Goal: Task Accomplishment & Management: Manage account settings

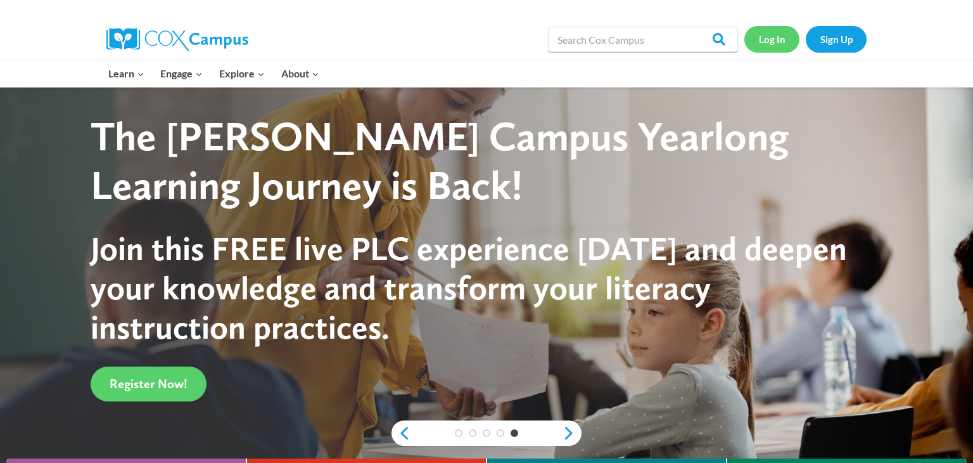
click at [778, 38] on link "Log In" at bounding box center [772, 39] width 55 height 26
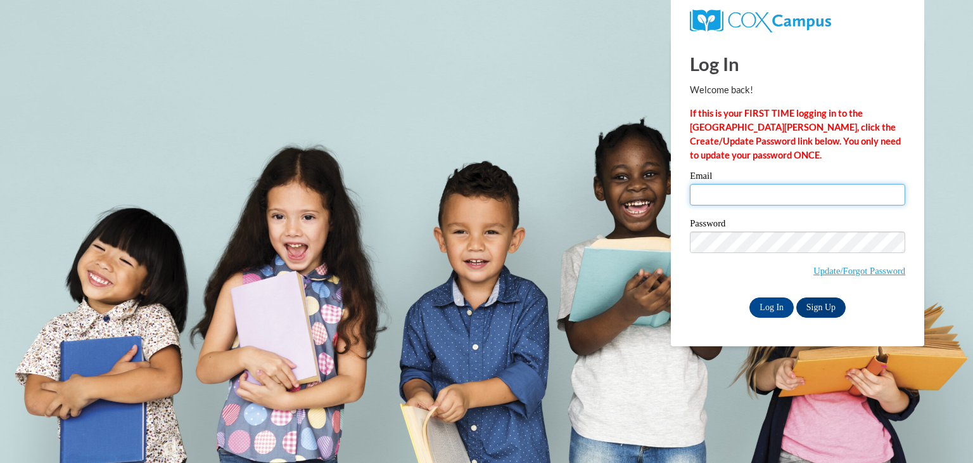
click at [734, 195] on input "Email" at bounding box center [797, 195] width 215 height 22
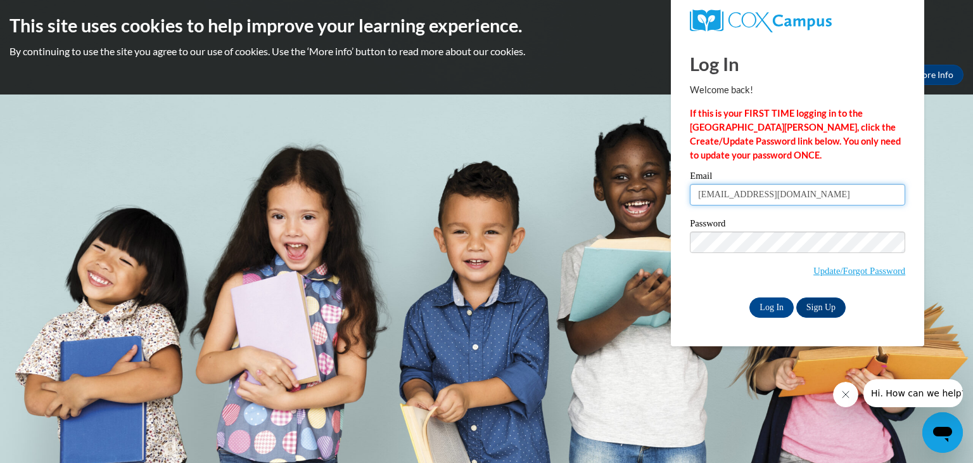
type input "[EMAIL_ADDRESS][DOMAIN_NAME]"
click at [756, 312] on input "Log In" at bounding box center [772, 307] width 44 height 20
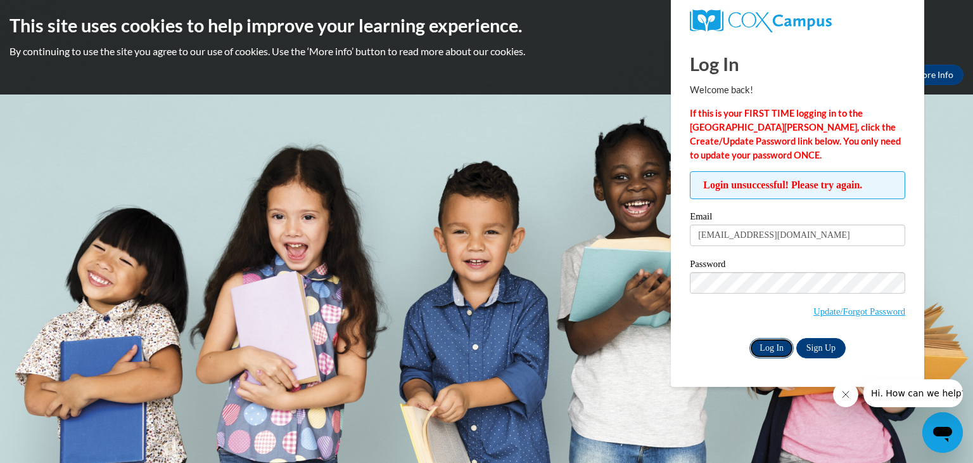
click at [779, 348] on input "Log In" at bounding box center [772, 348] width 44 height 20
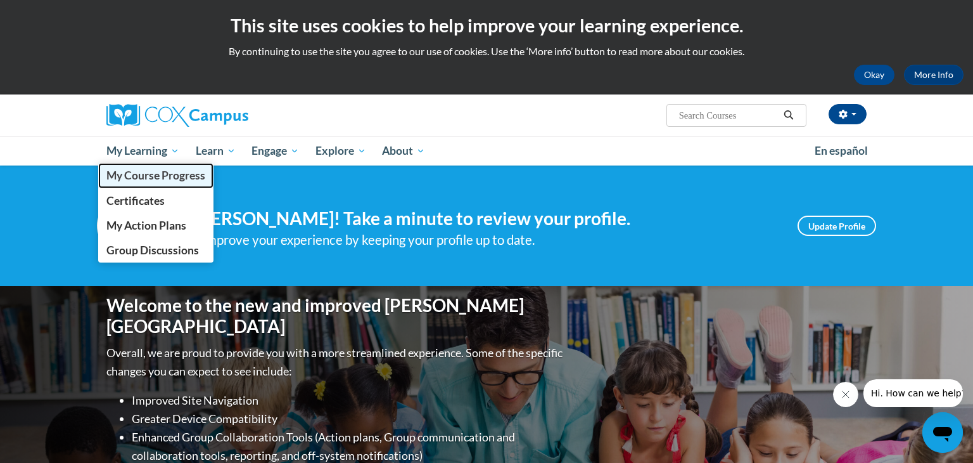
click at [168, 174] on span "My Course Progress" at bounding box center [155, 175] width 99 height 13
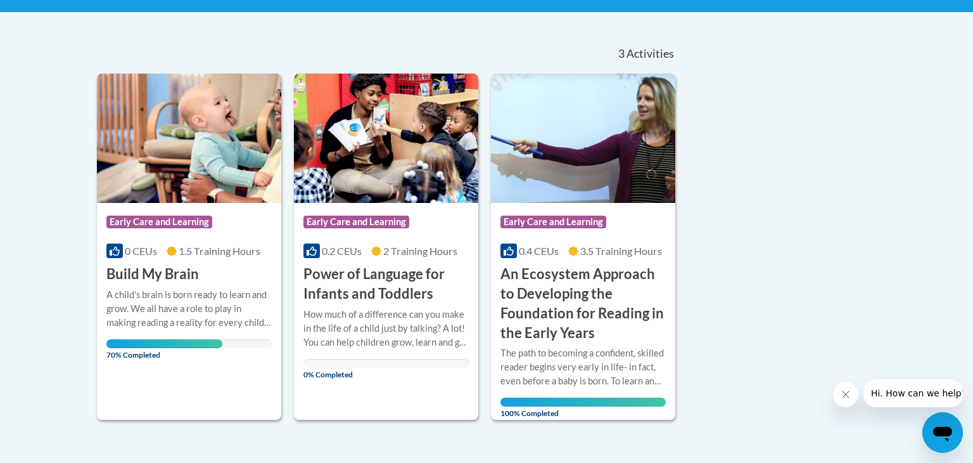
scroll to position [253, 0]
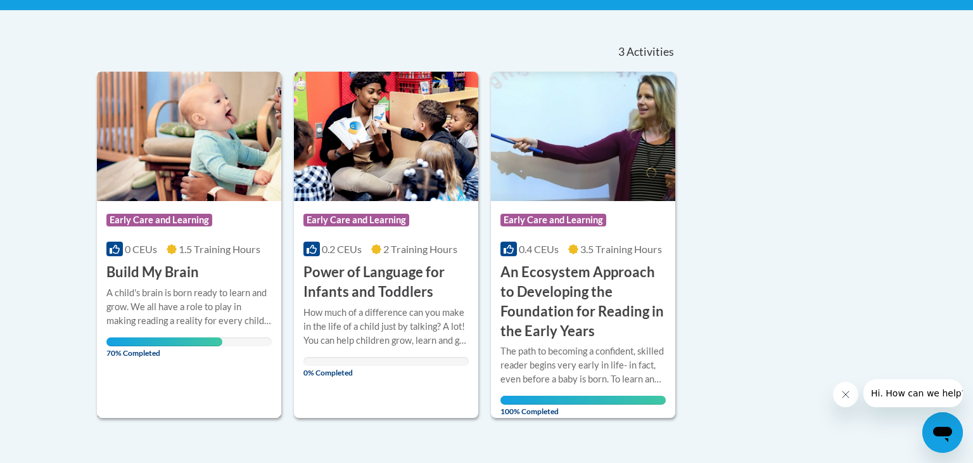
click at [191, 151] on img at bounding box center [189, 136] width 184 height 129
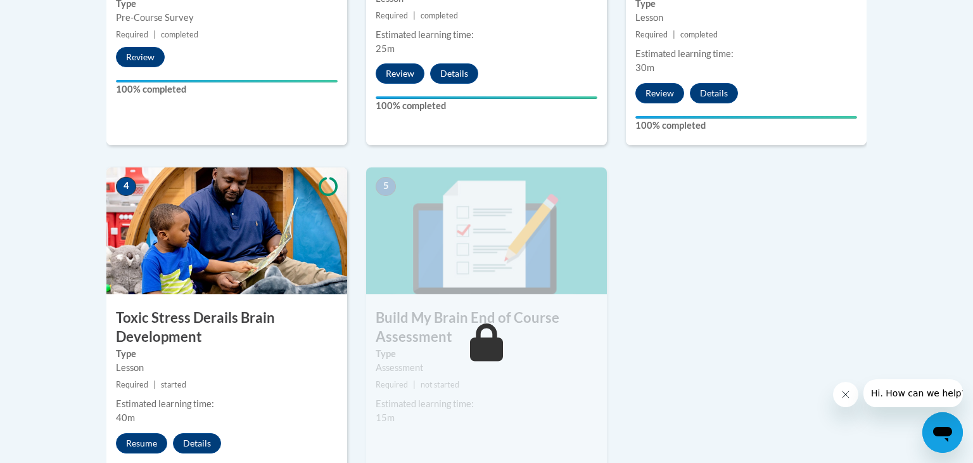
scroll to position [634, 0]
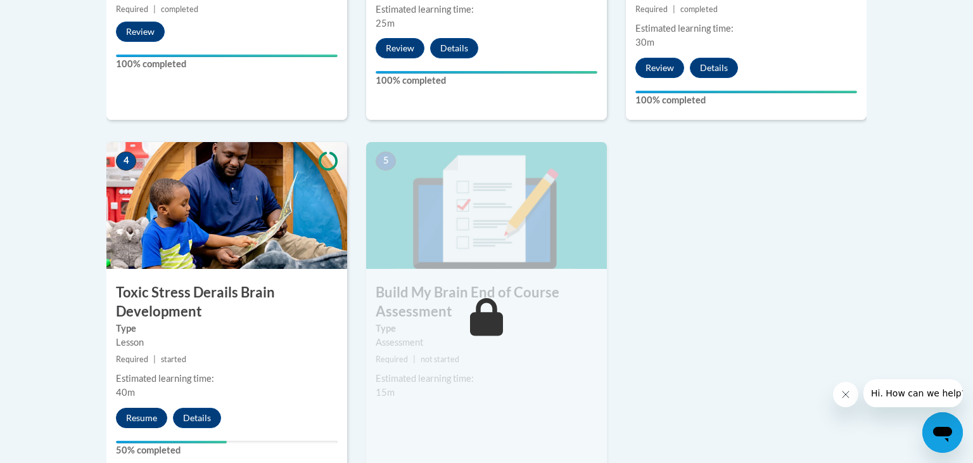
click at [137, 418] on button "Resume" at bounding box center [141, 417] width 51 height 20
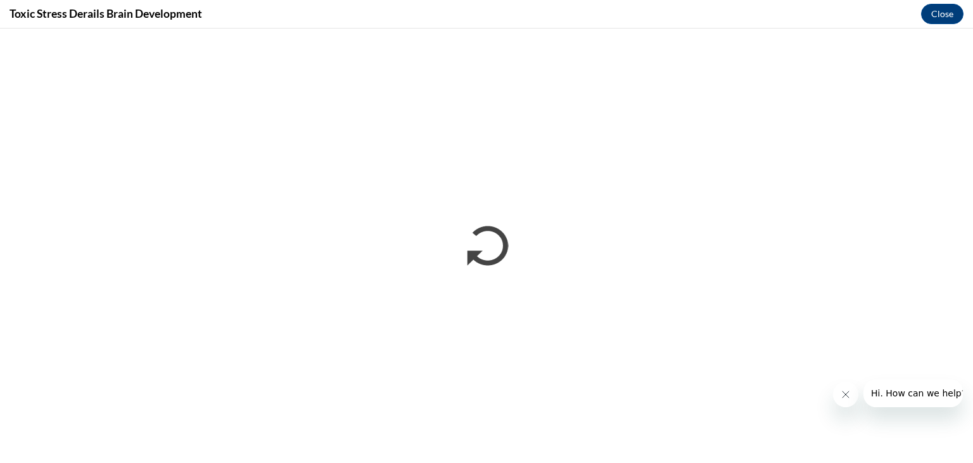
scroll to position [0, 0]
